Goal: Find specific fact: Find specific fact

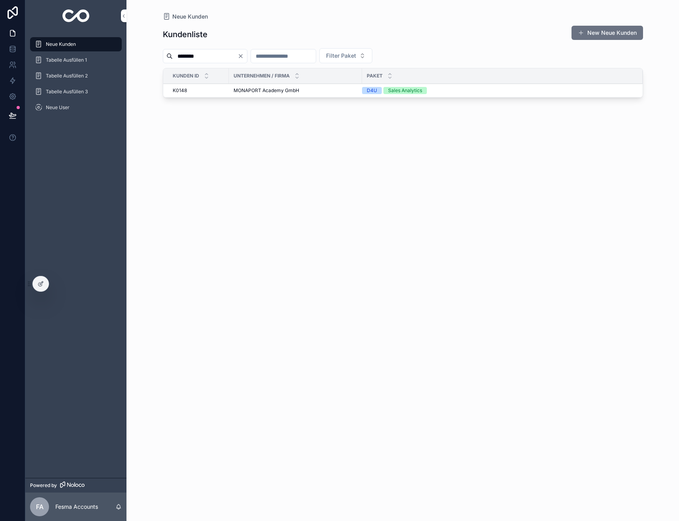
drag, startPoint x: 215, startPoint y: 57, endPoint x: 59, endPoint y: 47, distance: 156.1
click at [59, 47] on div "Neue Kunden Tabelle Ausfüllen 1 Tabelle Ausfüllen 2 Tabelle Ausfüllen 3 Neue Us…" at bounding box center [352, 260] width 654 height 521
type input "***"
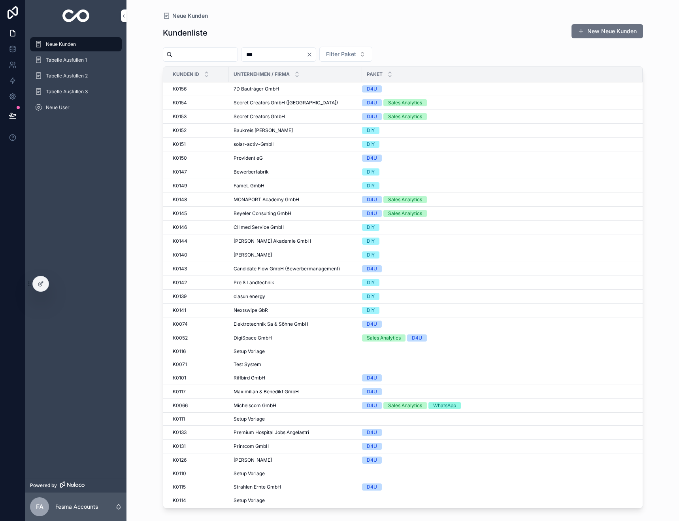
type input "********"
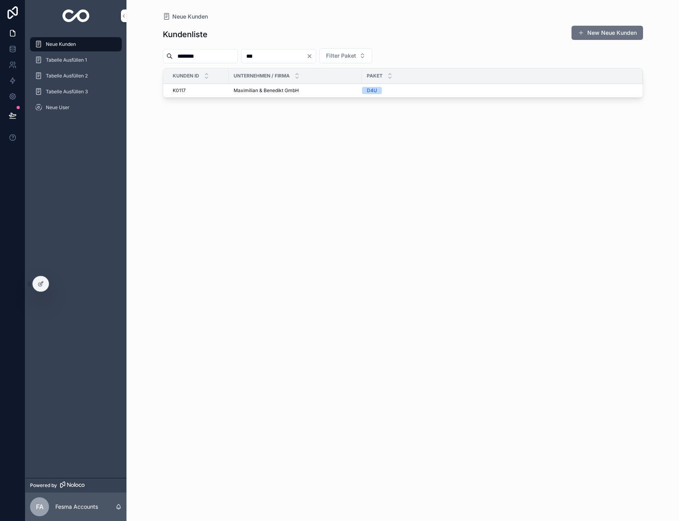
type input "***"
drag, startPoint x: 267, startPoint y: 94, endPoint x: 286, endPoint y: 108, distance: 23.4
click at [267, 94] on td "Maximilian & Benedikt GmbH Maximilian & Benedikt GmbH" at bounding box center [295, 91] width 133 height 14
click at [276, 91] on span "Maximilian & Benedikt GmbH" at bounding box center [266, 90] width 65 height 6
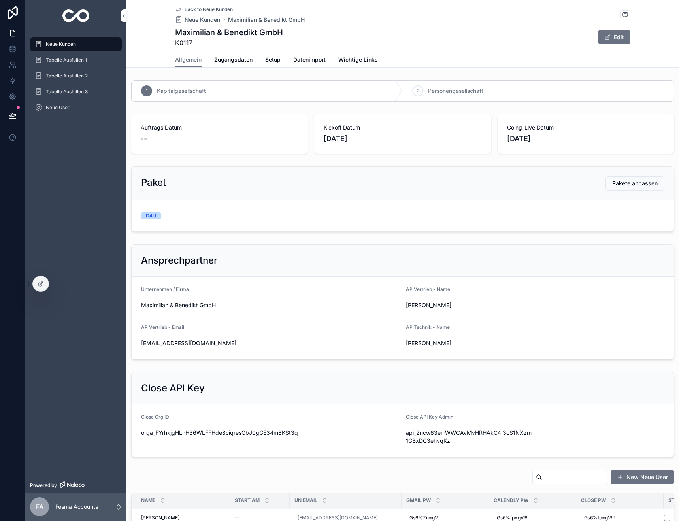
click at [227, 59] on span "Zugangsdaten" at bounding box center [233, 60] width 38 height 8
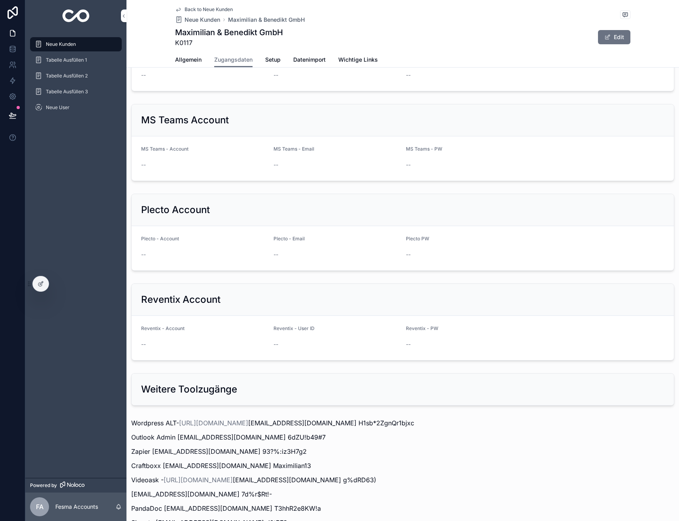
scroll to position [772, 0]
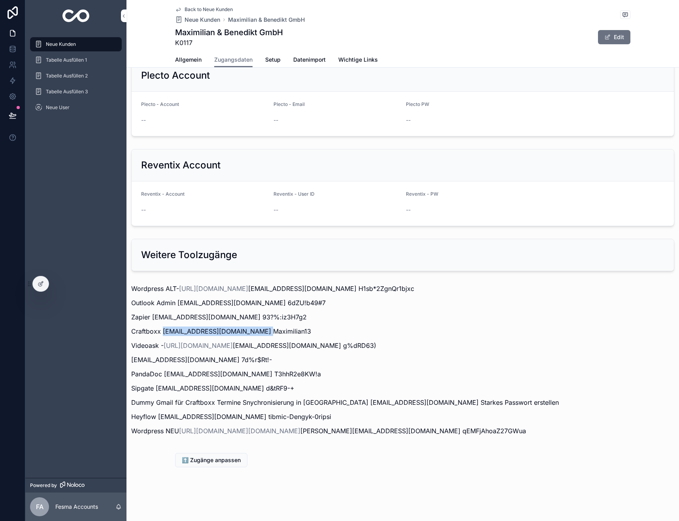
drag, startPoint x: 162, startPoint y: 322, endPoint x: 257, endPoint y: 322, distance: 95.7
click at [257, 327] on p "Craftboxx [EMAIL_ADDRESS][DOMAIN_NAME] Maximilian13" at bounding box center [402, 331] width 543 height 9
copy p "[EMAIL_ADDRESS][DOMAIN_NAME]"
click at [266, 327] on p "Craftboxx [EMAIL_ADDRESS][DOMAIN_NAME] Maximilian13" at bounding box center [402, 331] width 543 height 9
drag, startPoint x: 261, startPoint y: 322, endPoint x: 303, endPoint y: 323, distance: 41.5
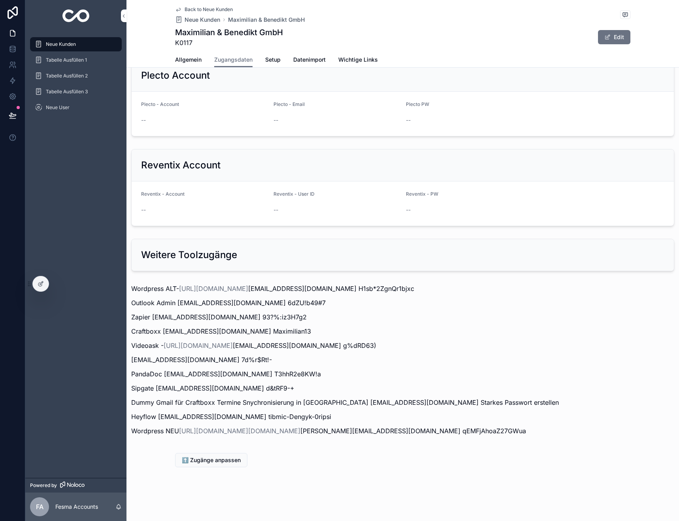
click at [303, 327] on p "Craftboxx [EMAIL_ADDRESS][DOMAIN_NAME] Maximilian13" at bounding box center [402, 331] width 543 height 9
copy p "Maximilian13"
